Goal: Navigation & Orientation: Find specific page/section

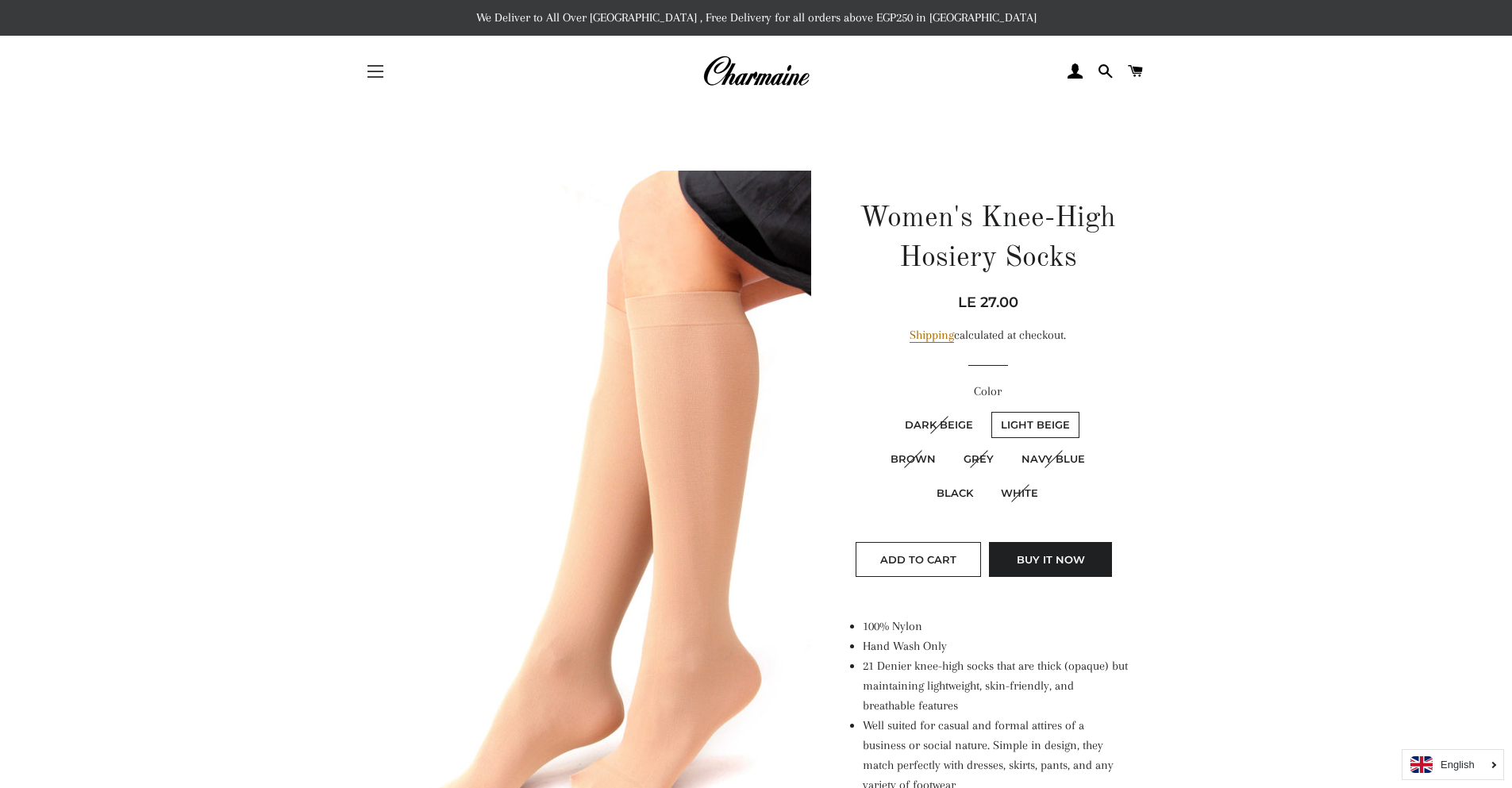
click at [378, 68] on button "Site navigation" at bounding box center [375, 70] width 39 height 39
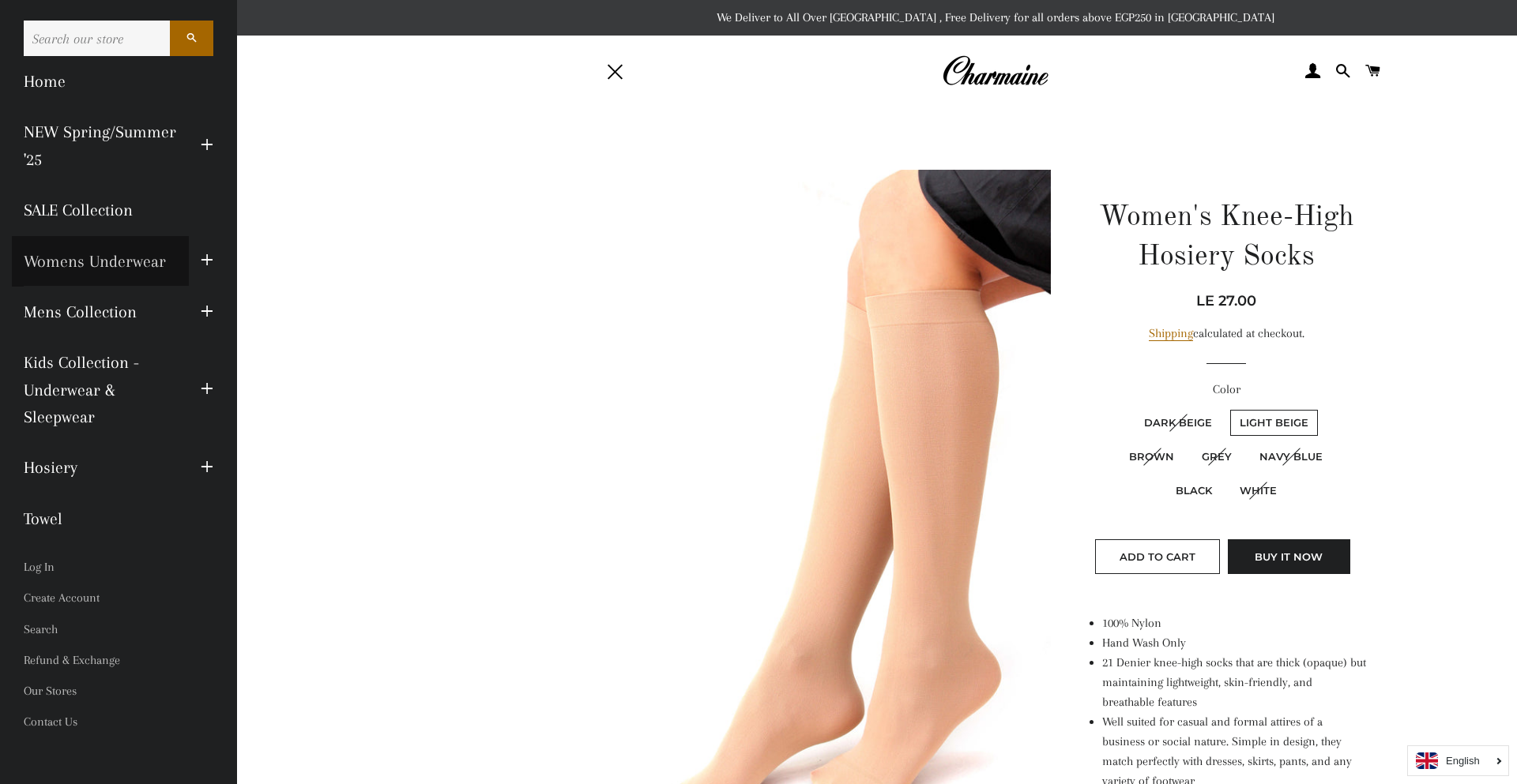
click at [173, 263] on link "Womens Underwear" at bounding box center [100, 261] width 177 height 51
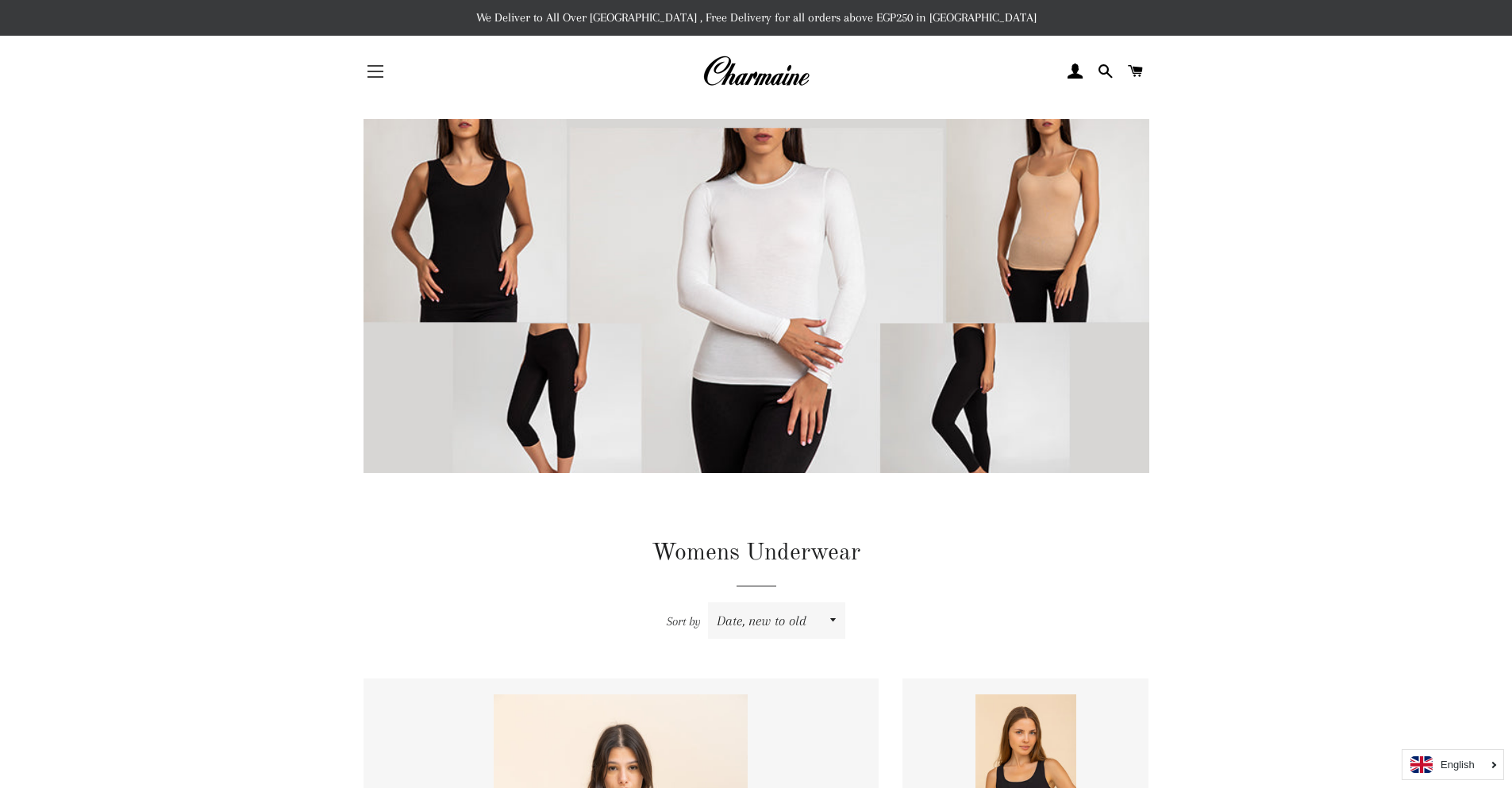
click at [374, 72] on button "Site navigation" at bounding box center [375, 70] width 39 height 39
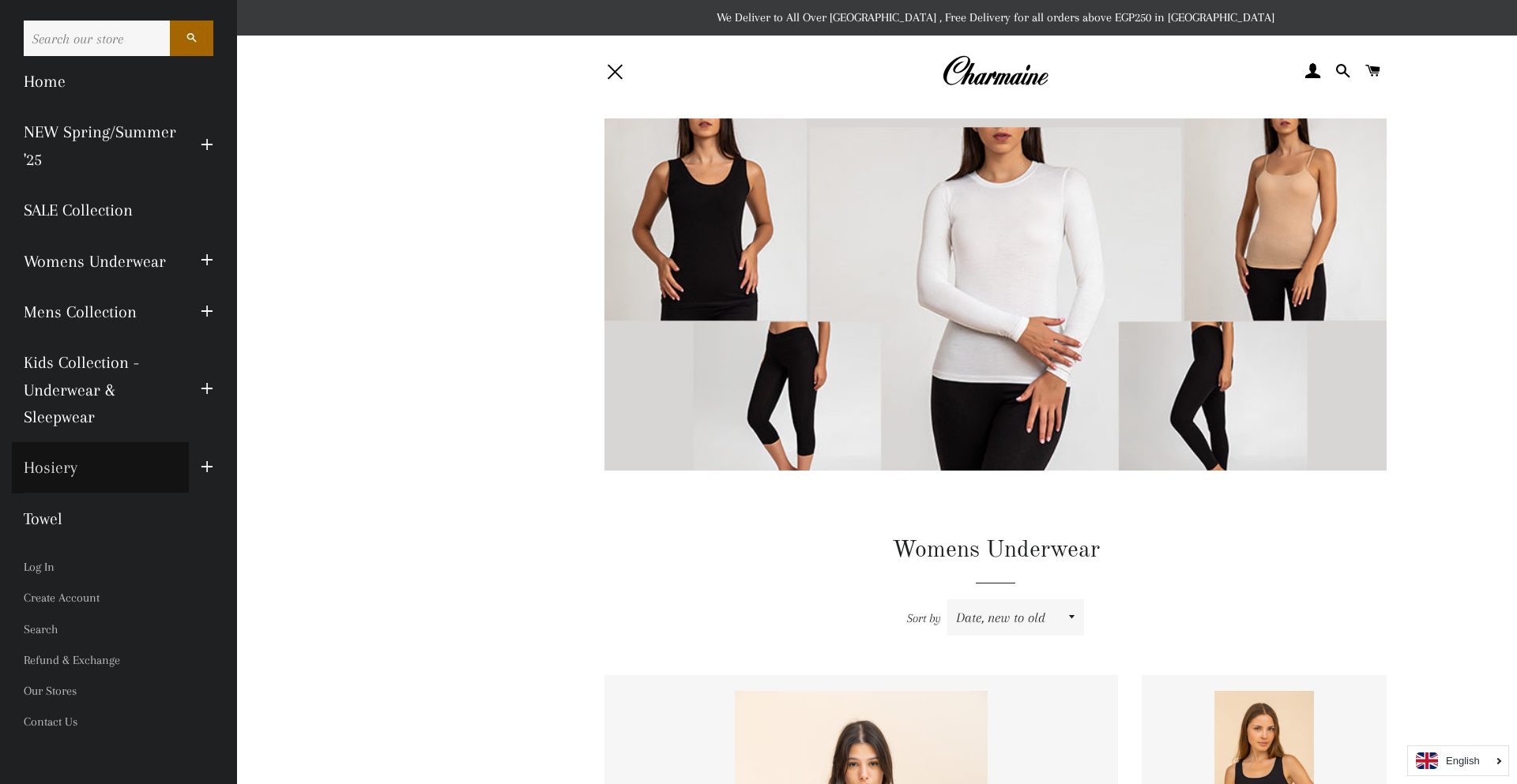
click at [94, 473] on link "Hosiery" at bounding box center [100, 468] width 177 height 51
